Goal: Information Seeking & Learning: Understand process/instructions

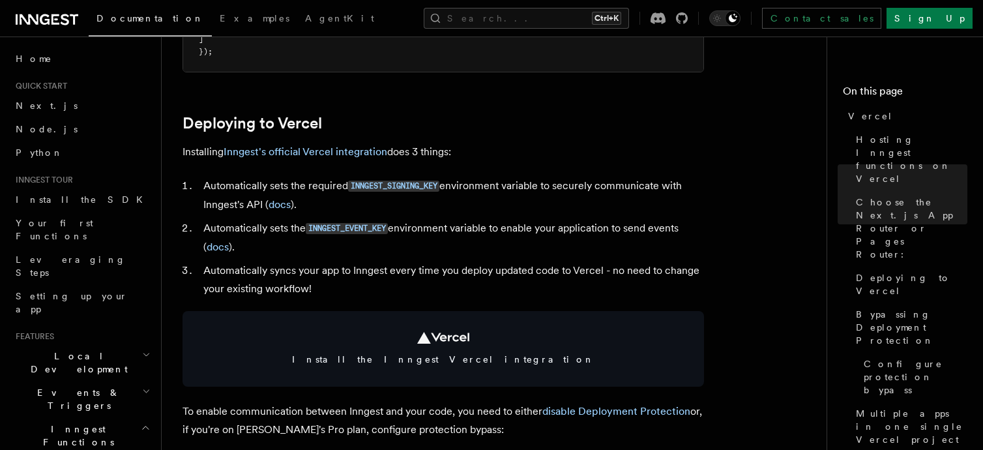
scroll to position [554, 0]
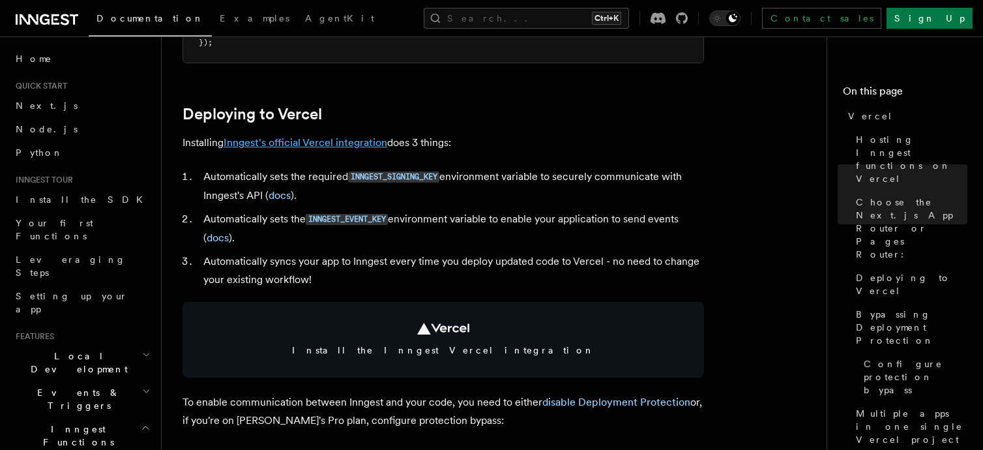
click at [369, 143] on link "Inngest's official Vercel integration" at bounding box center [305, 142] width 164 height 12
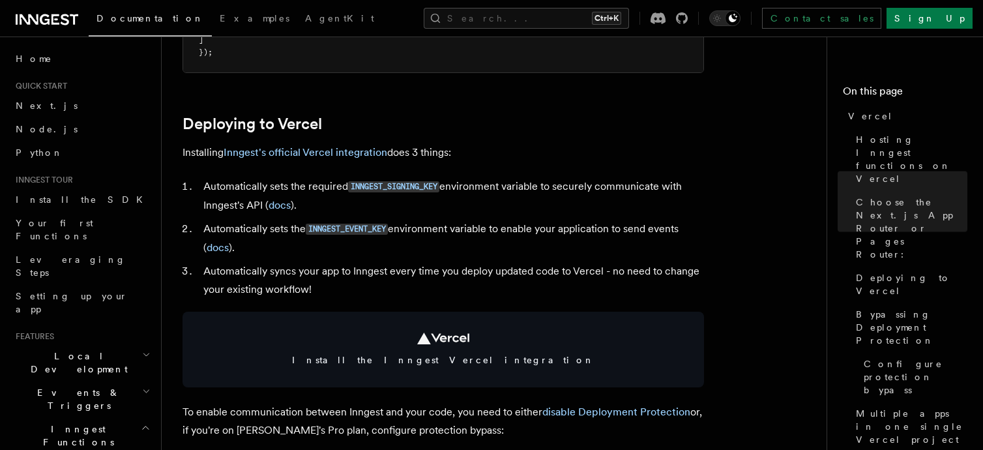
scroll to position [531, 0]
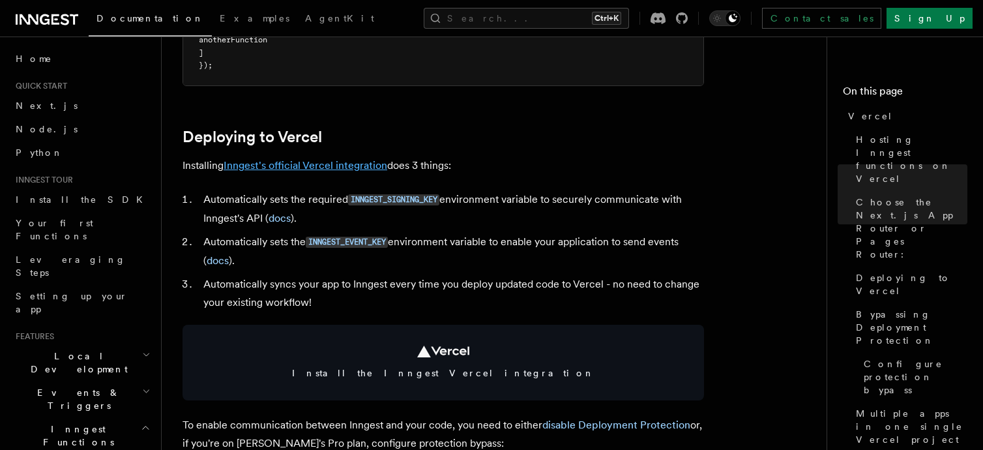
click at [326, 164] on link "Inngest's official Vercel integration" at bounding box center [305, 165] width 164 height 12
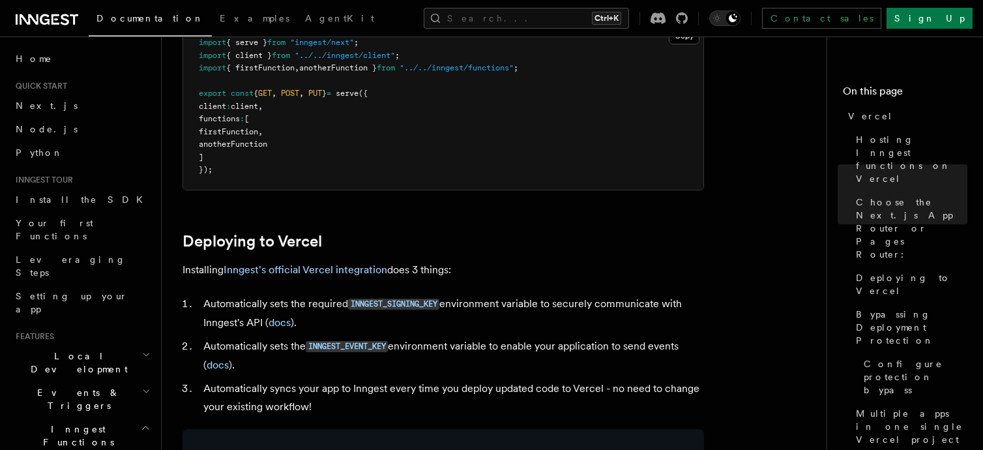
scroll to position [440, 0]
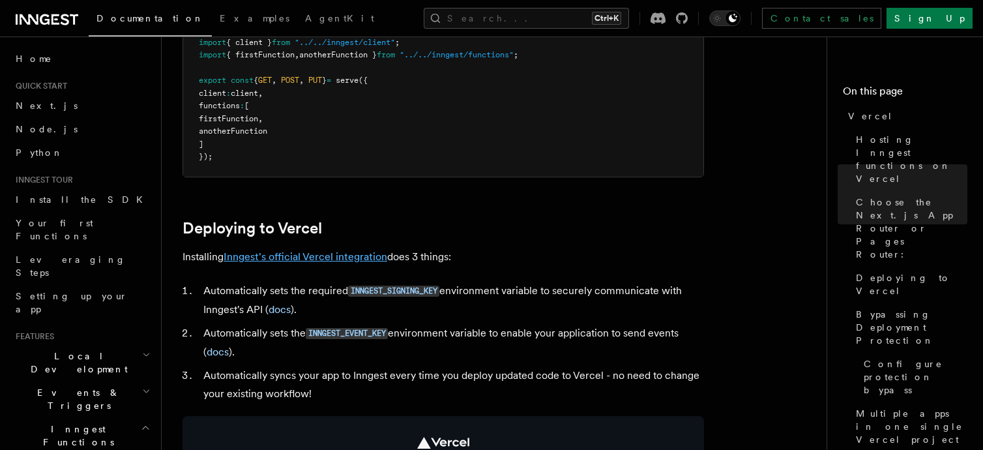
click at [329, 259] on link "Inngest's official Vercel integration" at bounding box center [305, 256] width 164 height 12
